Goal: Navigation & Orientation: Go to known website

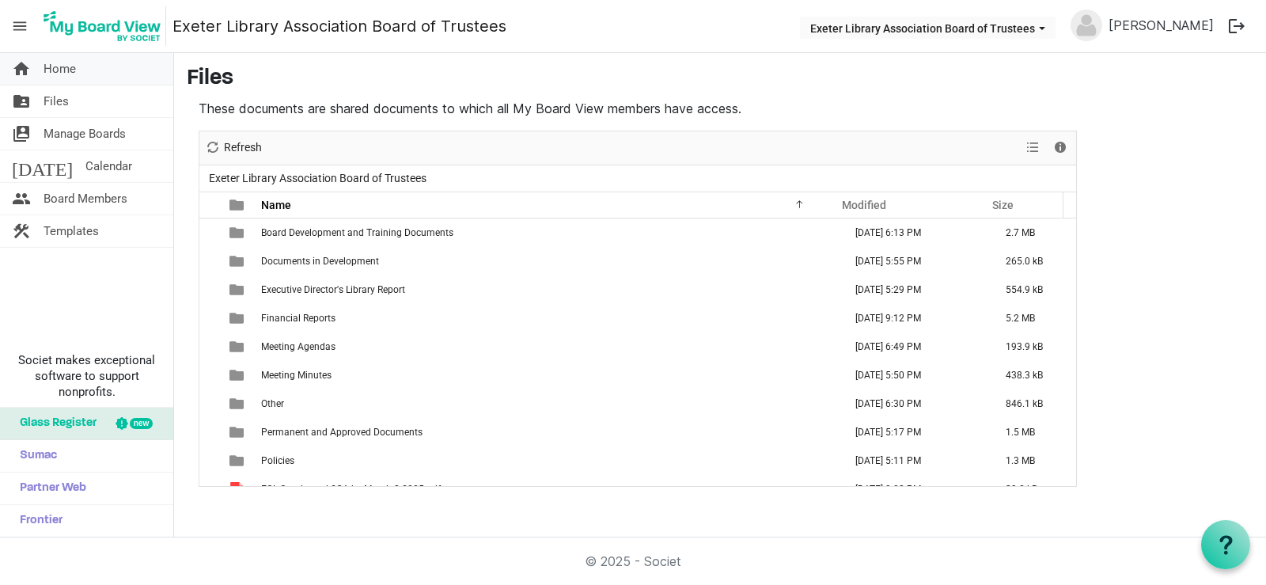
click at [67, 72] on span "Home" at bounding box center [60, 69] width 32 height 32
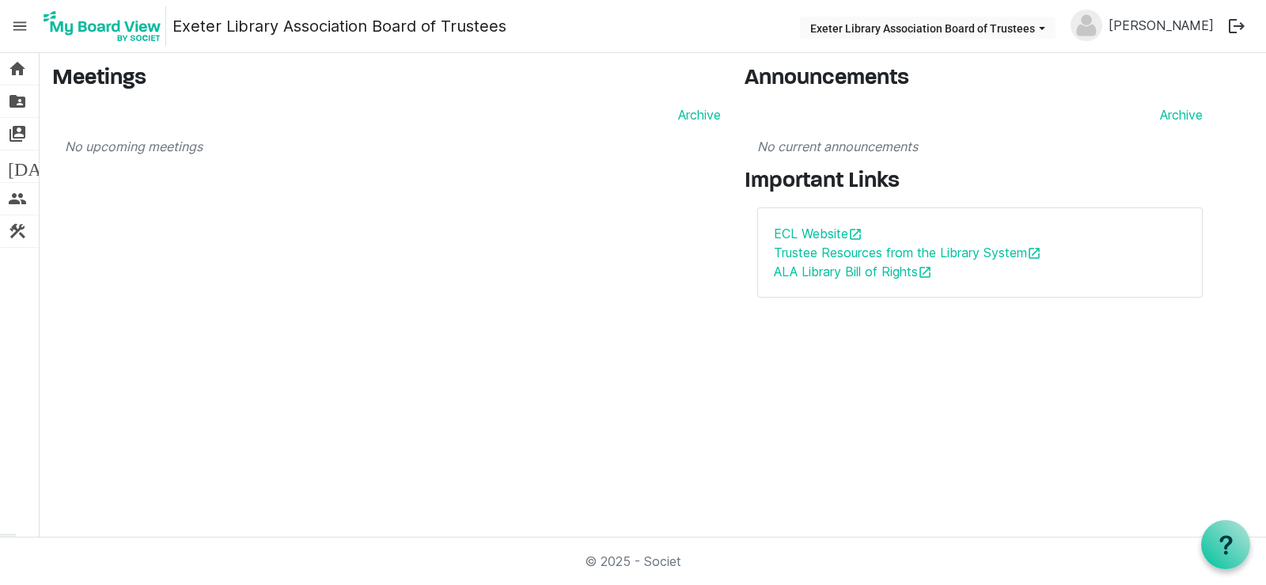
click at [11, 26] on span "menu" at bounding box center [20, 26] width 30 height 30
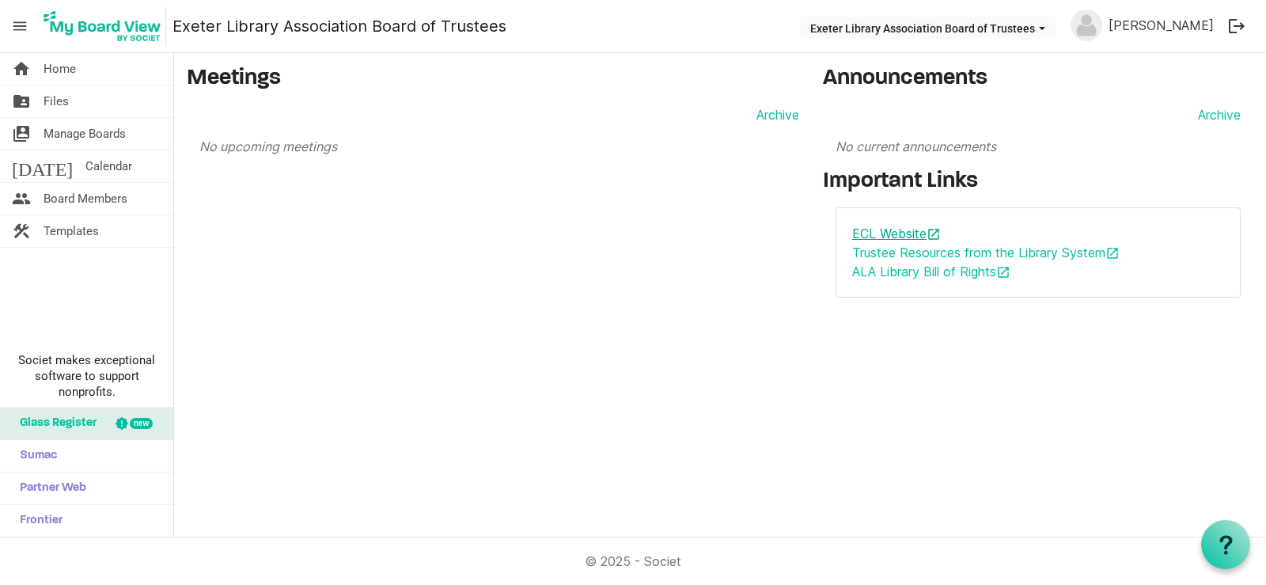
click at [858, 240] on link "ECL Website open_in_new" at bounding box center [896, 234] width 89 height 16
